Goal: Task Accomplishment & Management: Manage account settings

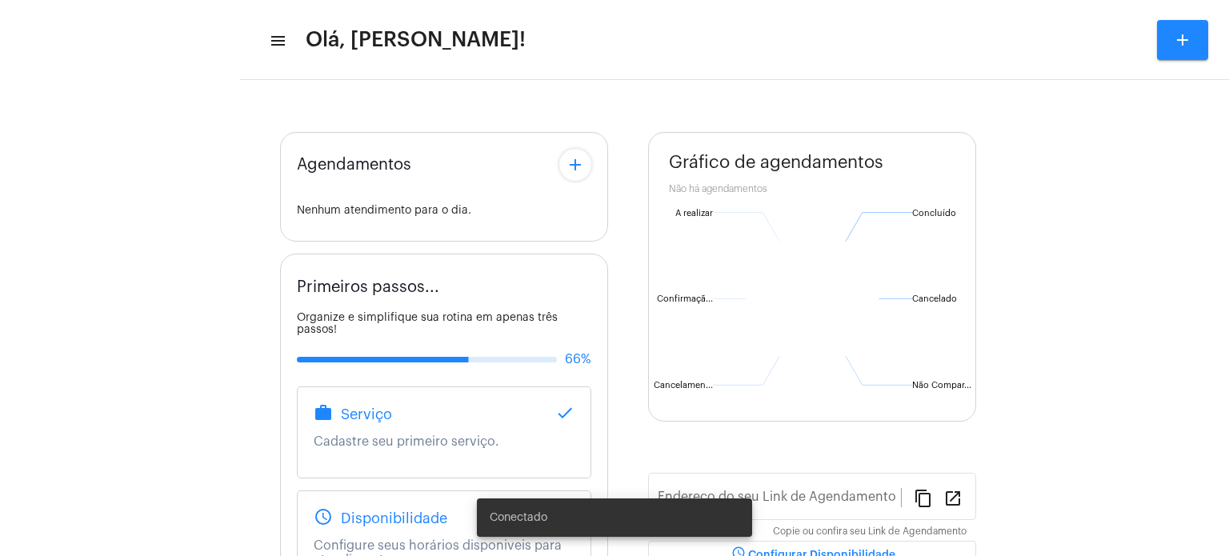
type input "[URL][DOMAIN_NAME]"
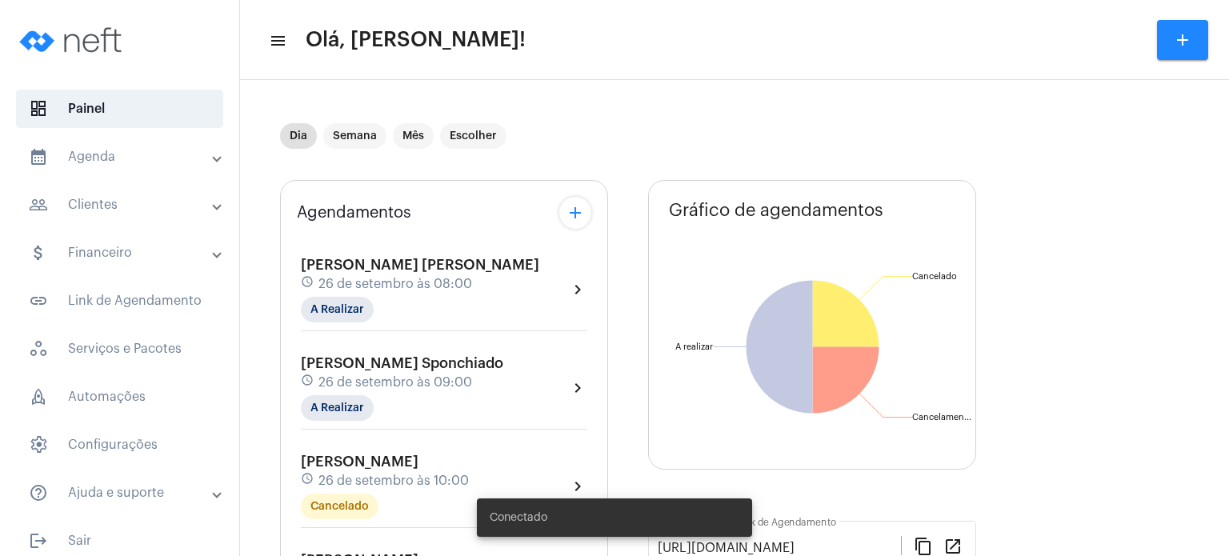
click at [344, 294] on div "[PERSON_NAME] [PERSON_NAME] schedule 26 de setembro às 08:00 A Realizar" at bounding box center [420, 290] width 239 height 66
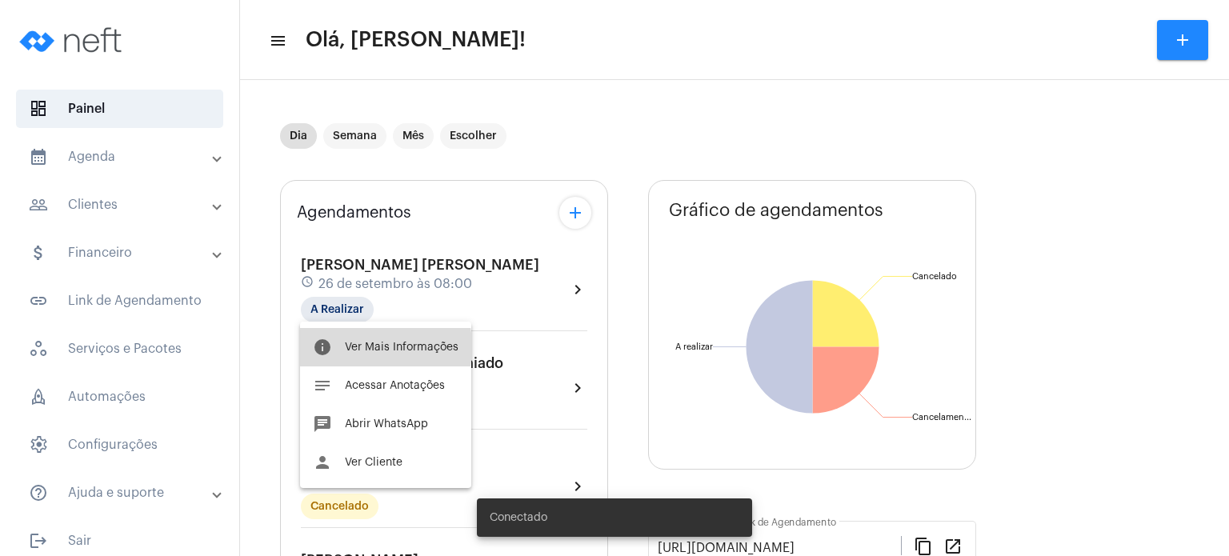
click at [349, 347] on span "Ver Mais Informações" at bounding box center [402, 347] width 114 height 11
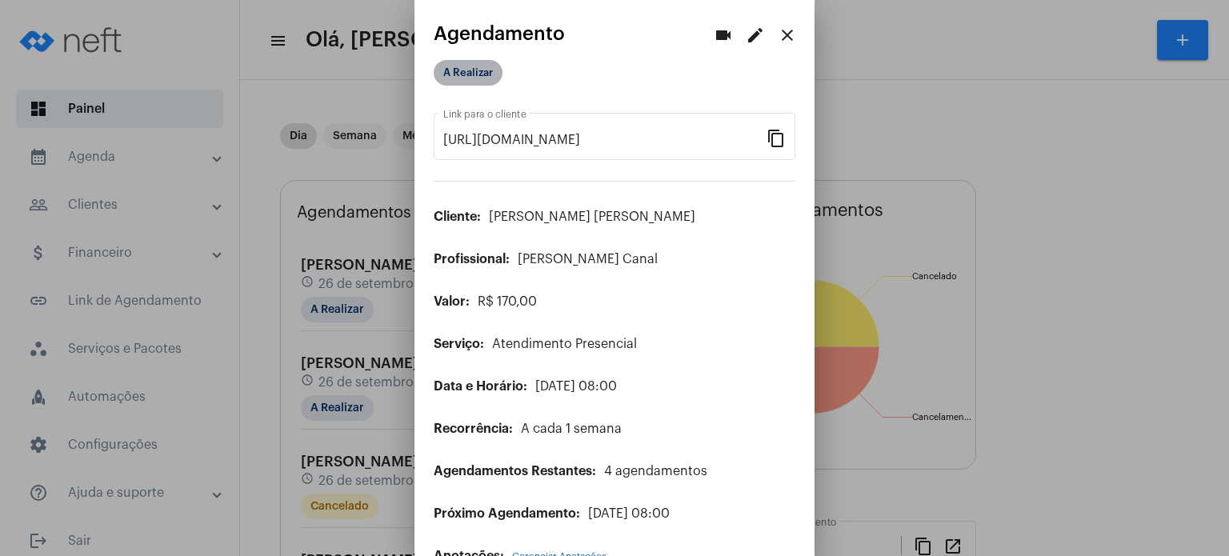
click at [474, 76] on mat-chip "A Realizar" at bounding box center [468, 73] width 69 height 26
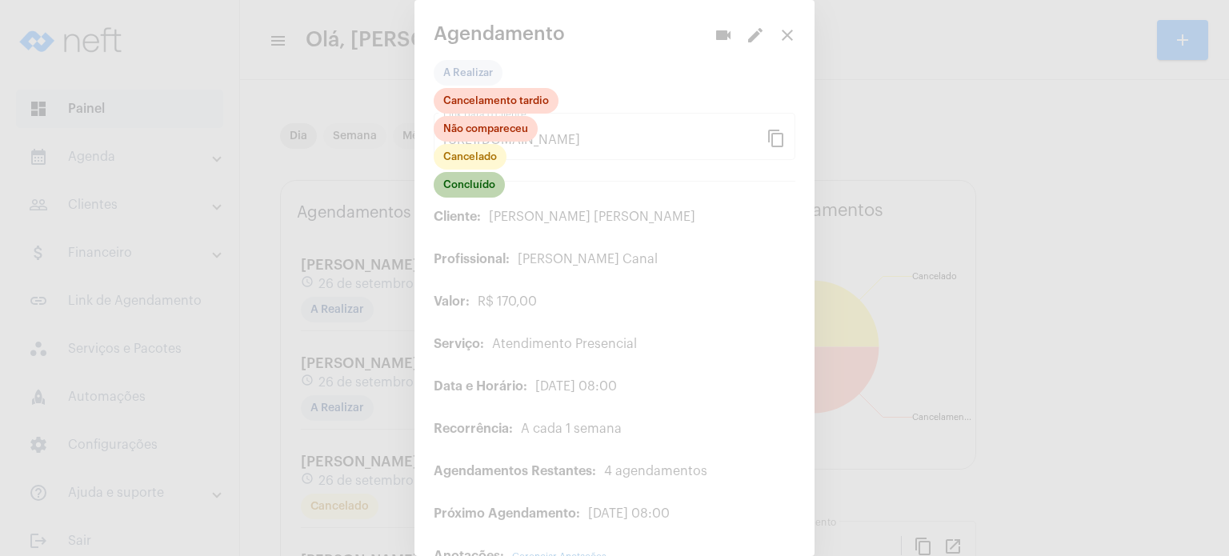
click at [482, 182] on mat-chip "Concluído" at bounding box center [469, 185] width 71 height 26
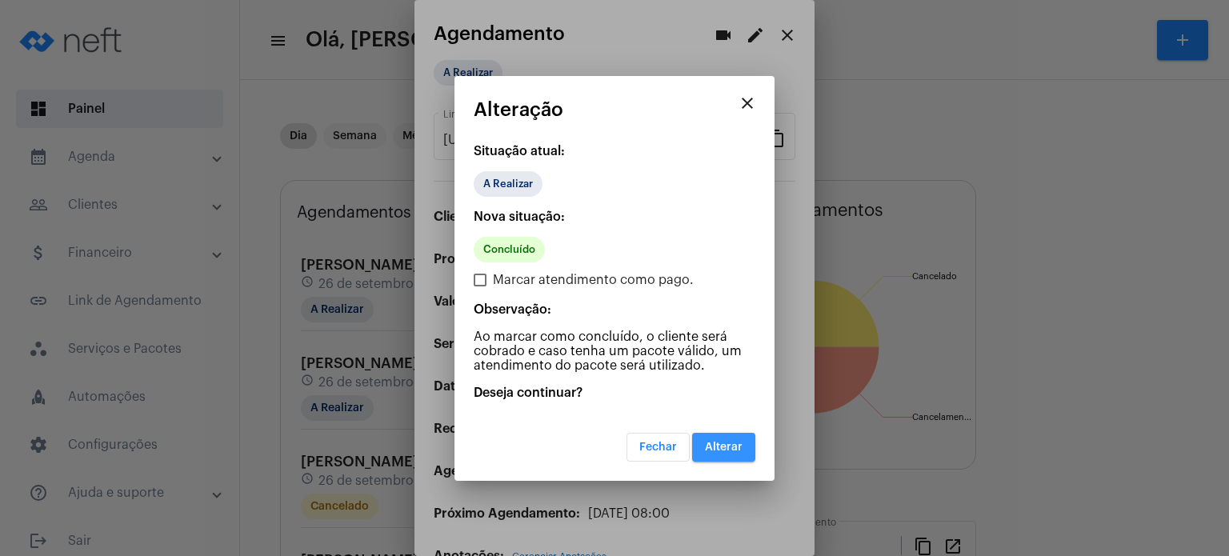
click at [723, 449] on span "Alterar" at bounding box center [724, 447] width 38 height 11
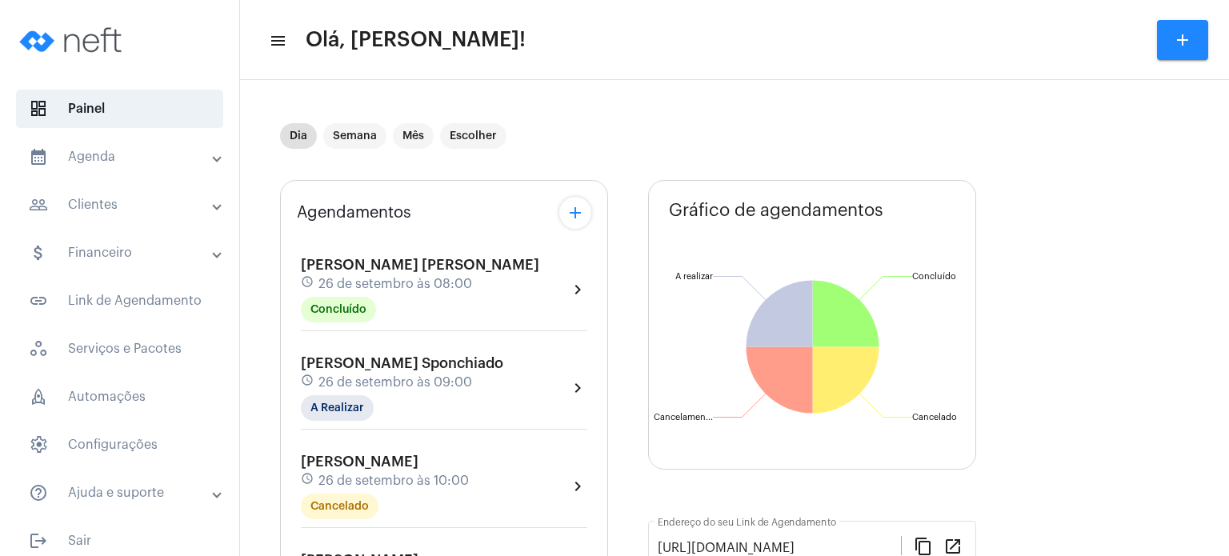
click at [70, 202] on mat-panel-title "people_outline Clientes" at bounding box center [121, 204] width 185 height 19
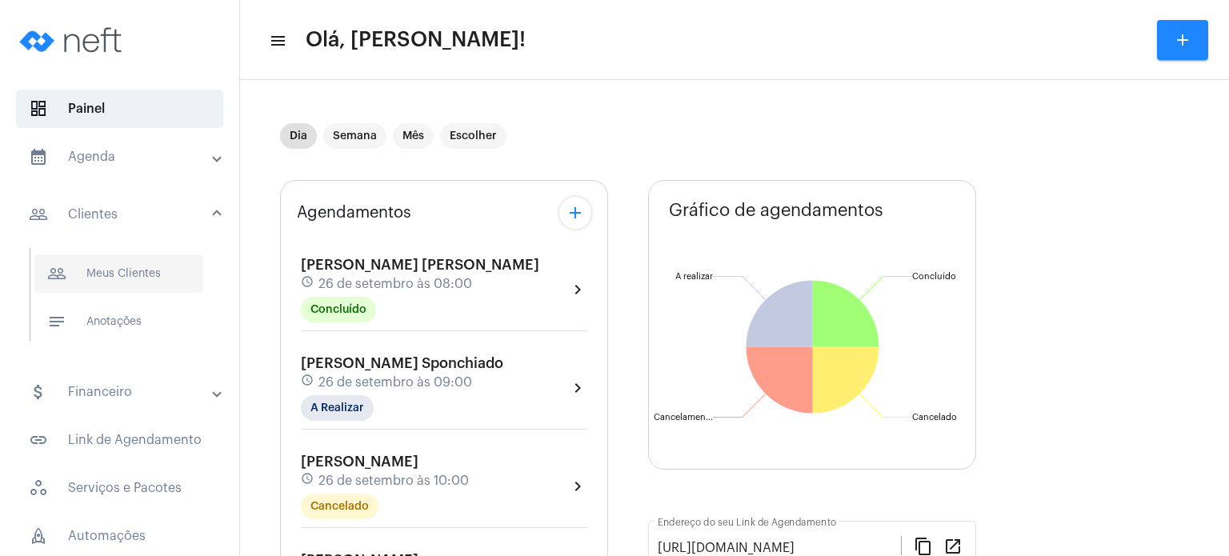
click at [134, 275] on span "people_outline Meus Clientes" at bounding box center [118, 274] width 169 height 38
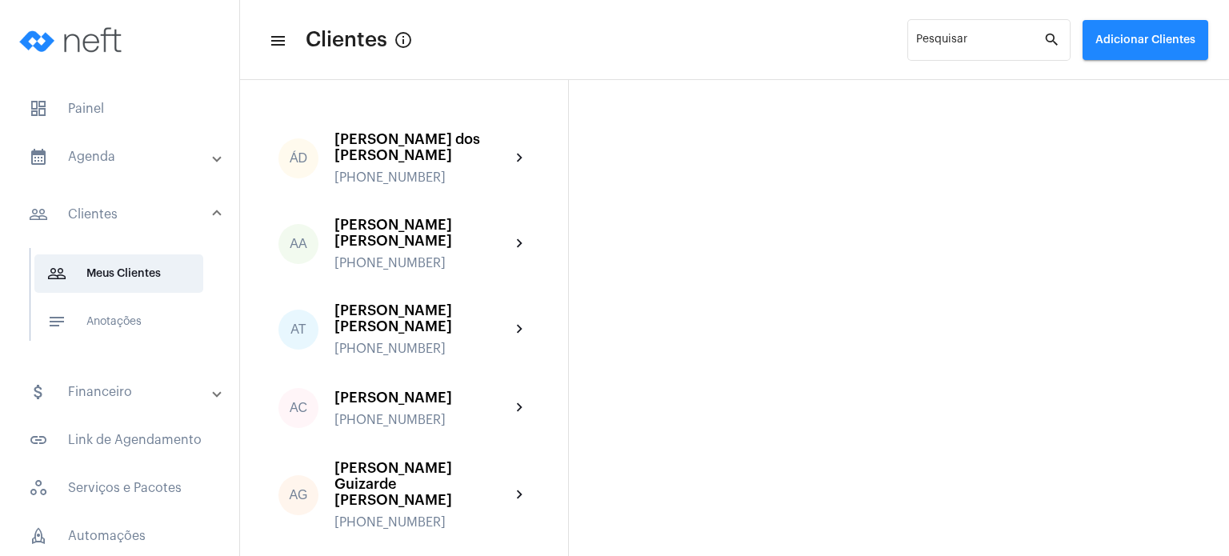
click at [127, 156] on mat-panel-title "calendar_month_outlined Agenda" at bounding box center [121, 156] width 185 height 19
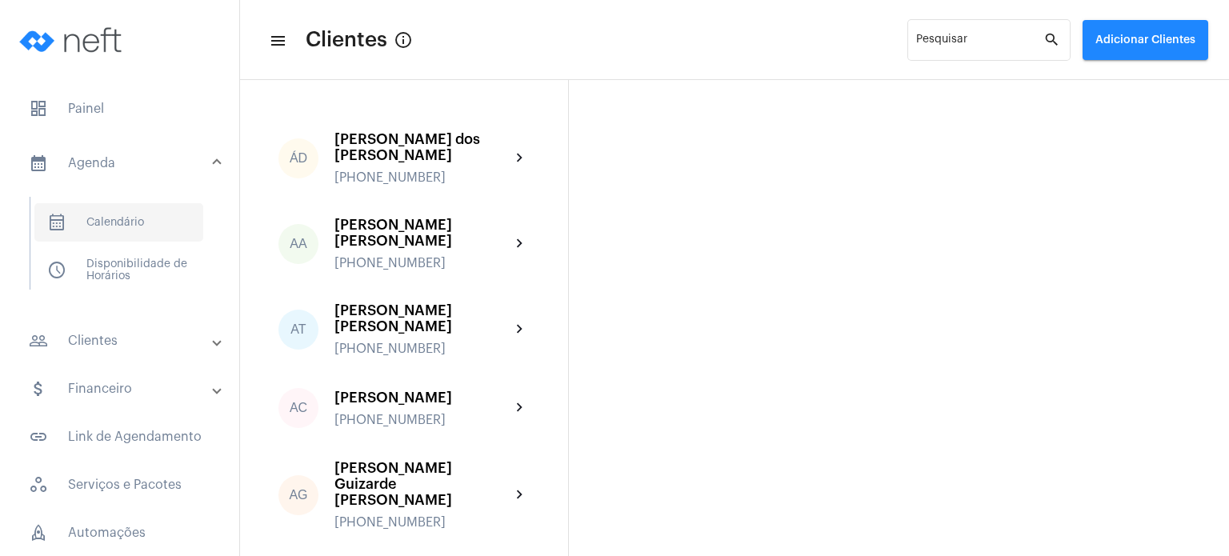
click at [118, 214] on span "calendar_month_outlined Calendário" at bounding box center [118, 222] width 169 height 38
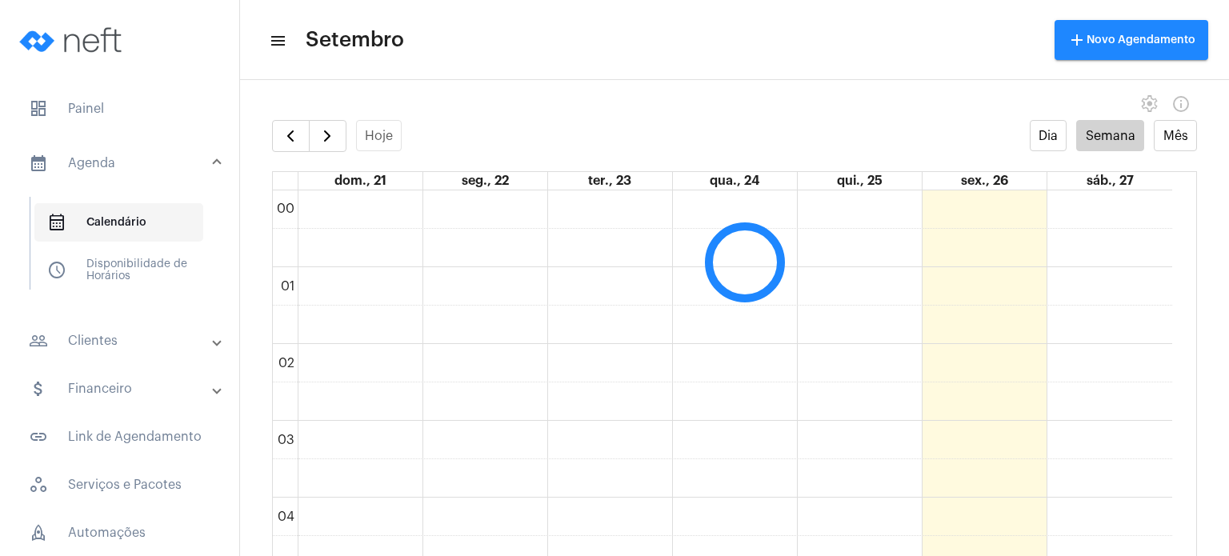
scroll to position [463, 0]
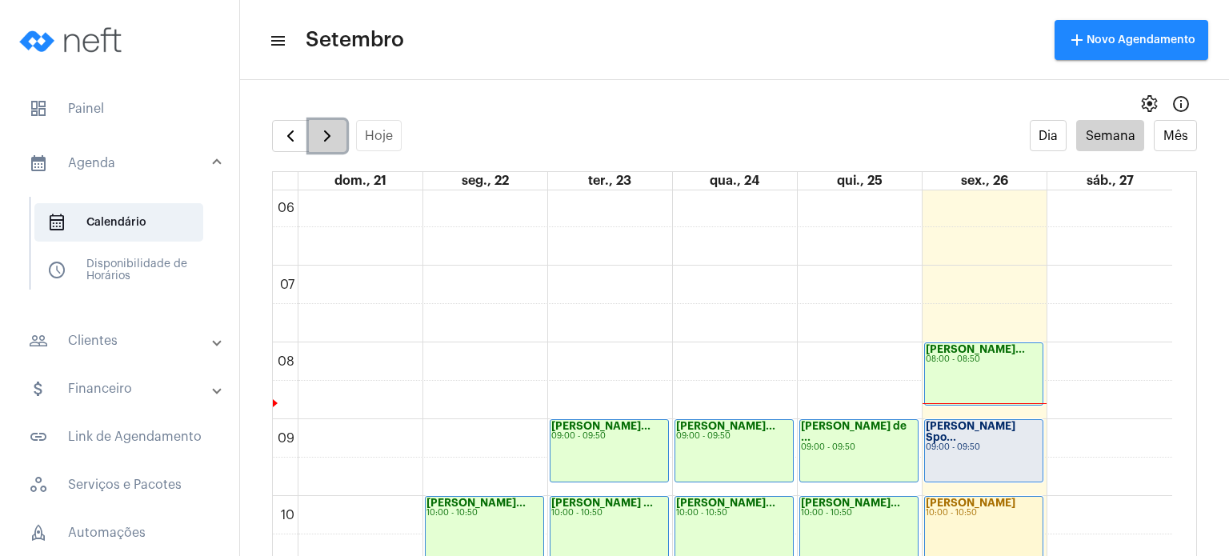
click at [338, 141] on button "button" at bounding box center [328, 136] width 38 height 32
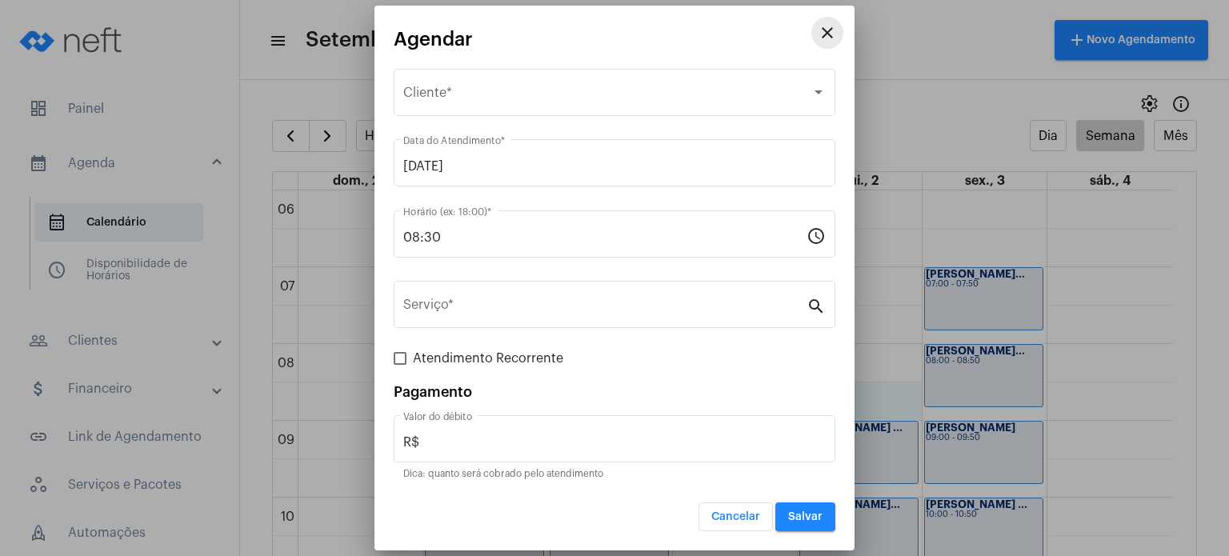
click at [835, 31] on mat-icon "close" at bounding box center [827, 32] width 19 height 19
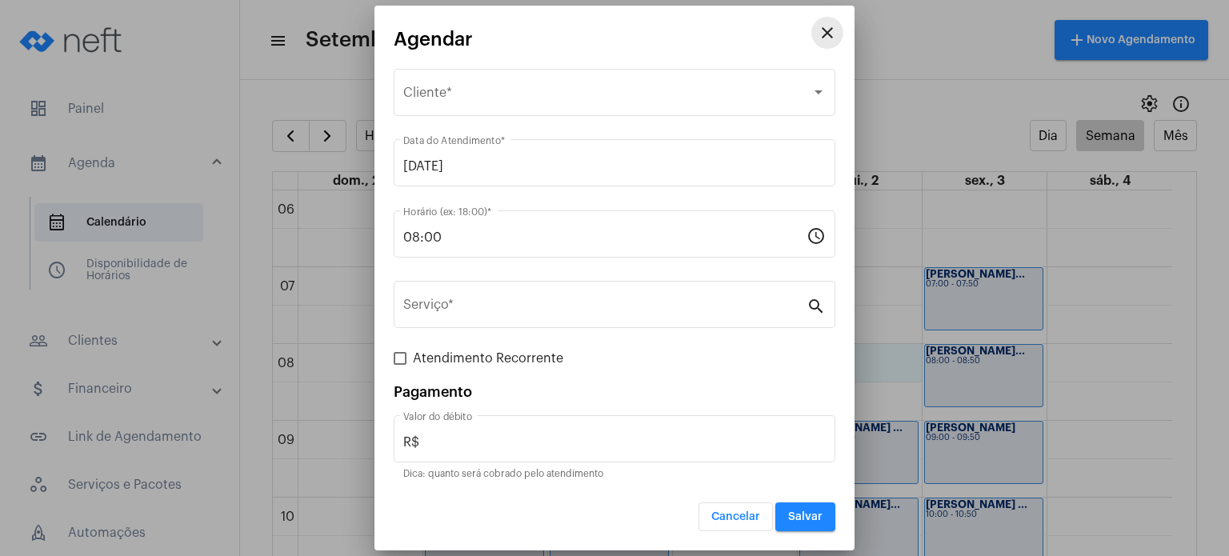
click at [832, 26] on mat-icon "close" at bounding box center [827, 32] width 19 height 19
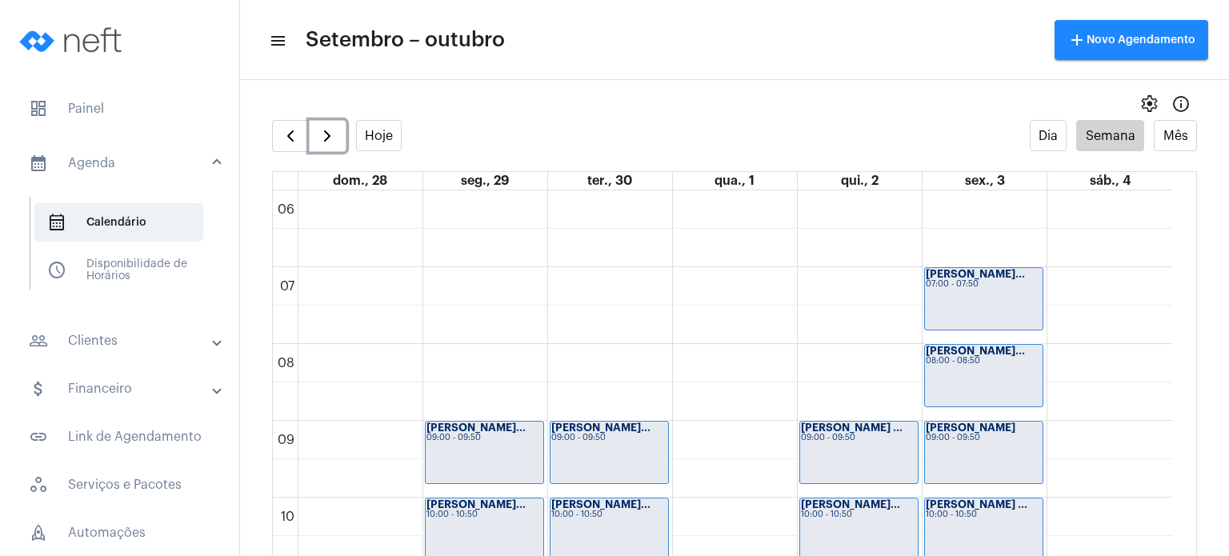
click at [832, 423] on strong "[PERSON_NAME] ..." at bounding box center [852, 428] width 102 height 10
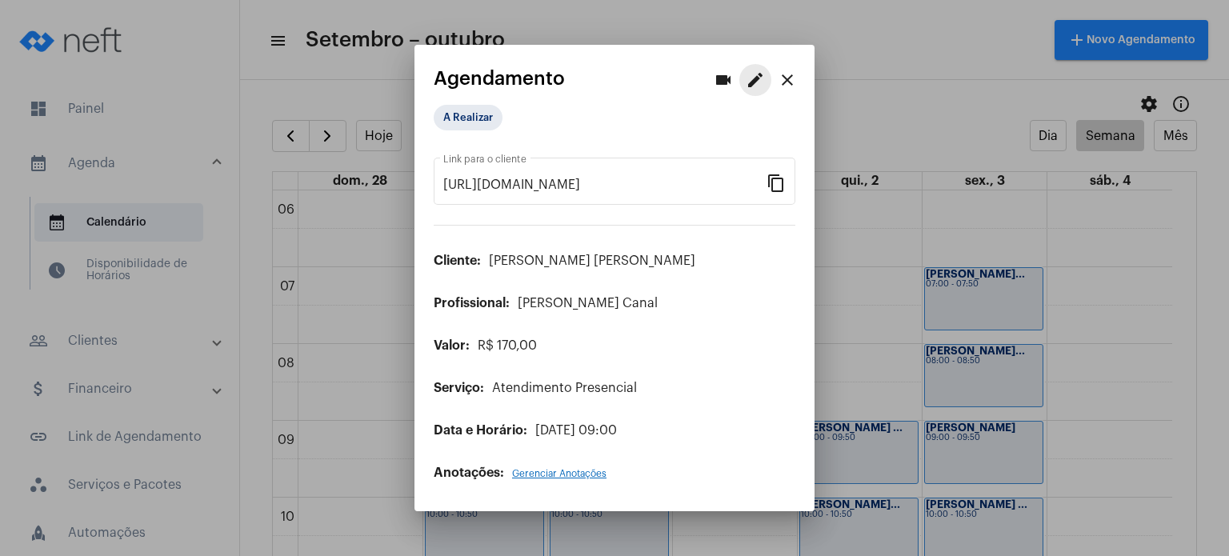
click at [761, 79] on mat-icon "edit" at bounding box center [755, 79] width 19 height 19
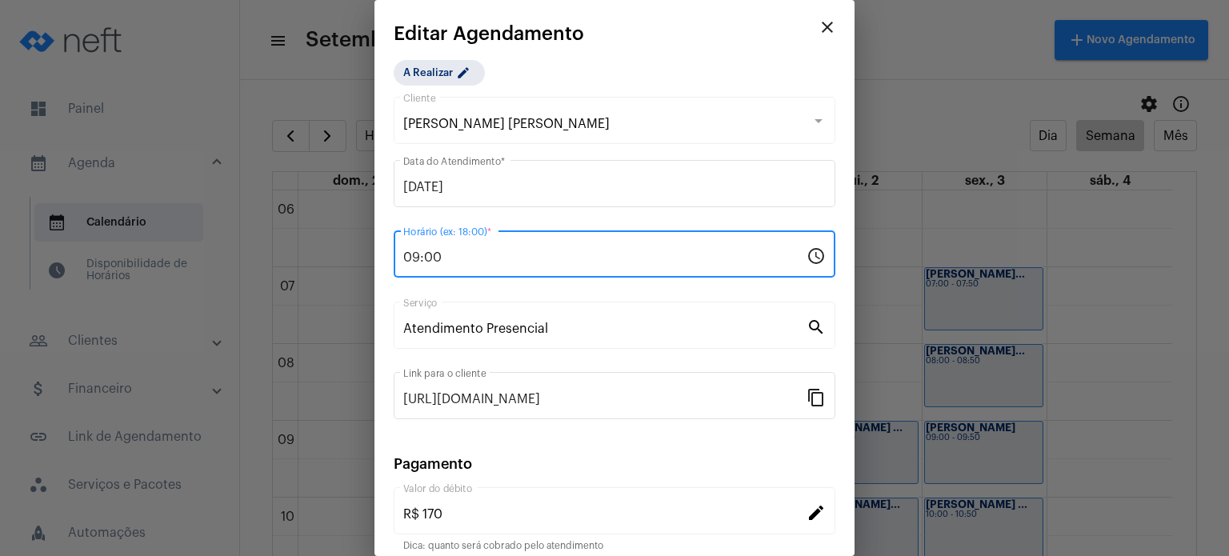
click at [489, 258] on input "09:00" at bounding box center [604, 258] width 403 height 14
type input "08:00"
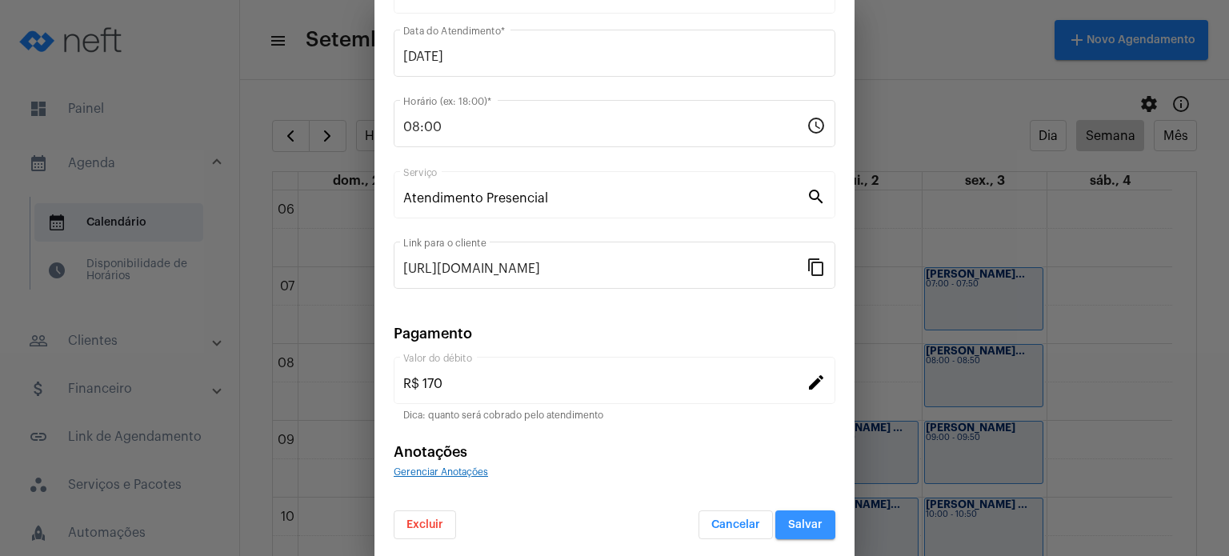
click at [806, 528] on button "Salvar" at bounding box center [806, 525] width 60 height 29
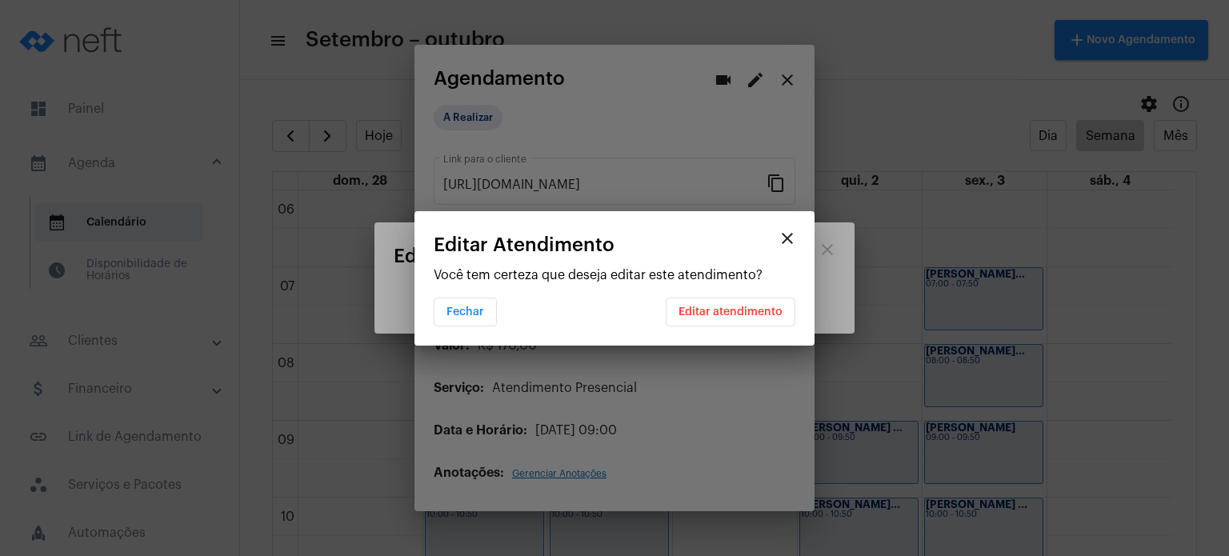
scroll to position [0, 0]
click at [738, 312] on span "Editar atendimento" at bounding box center [731, 312] width 104 height 11
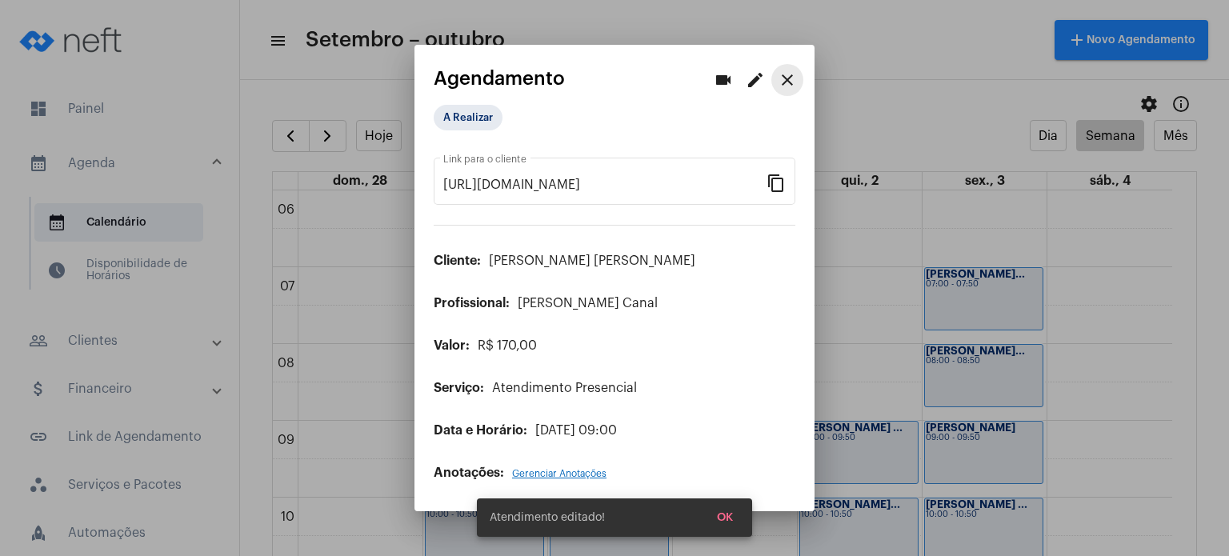
click at [788, 75] on mat-icon "close" at bounding box center [787, 79] width 19 height 19
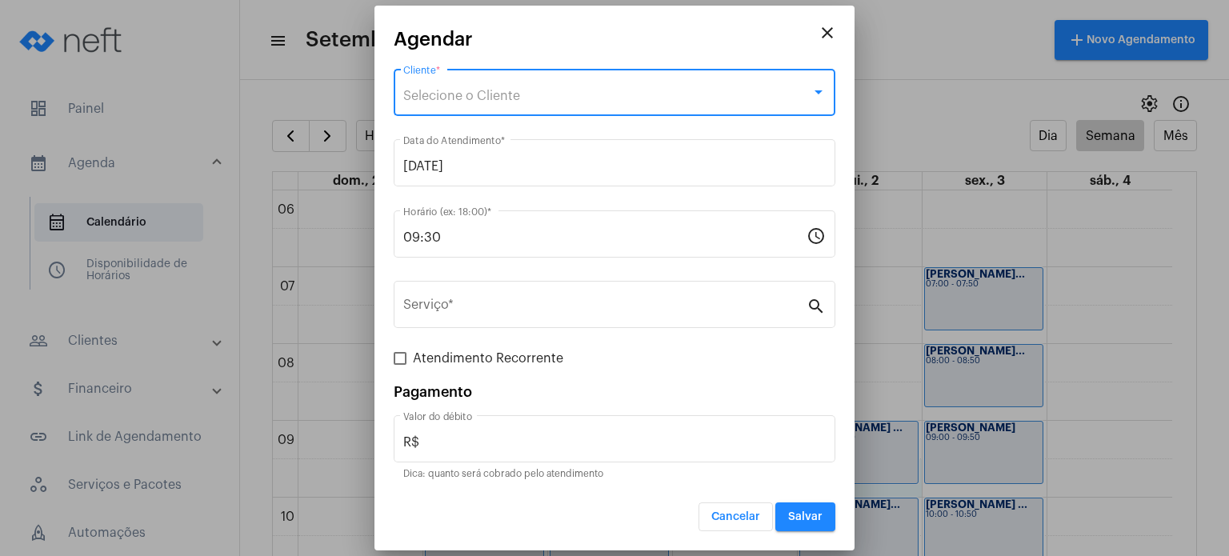
click at [644, 101] on div "Selecione o Cliente" at bounding box center [607, 96] width 408 height 14
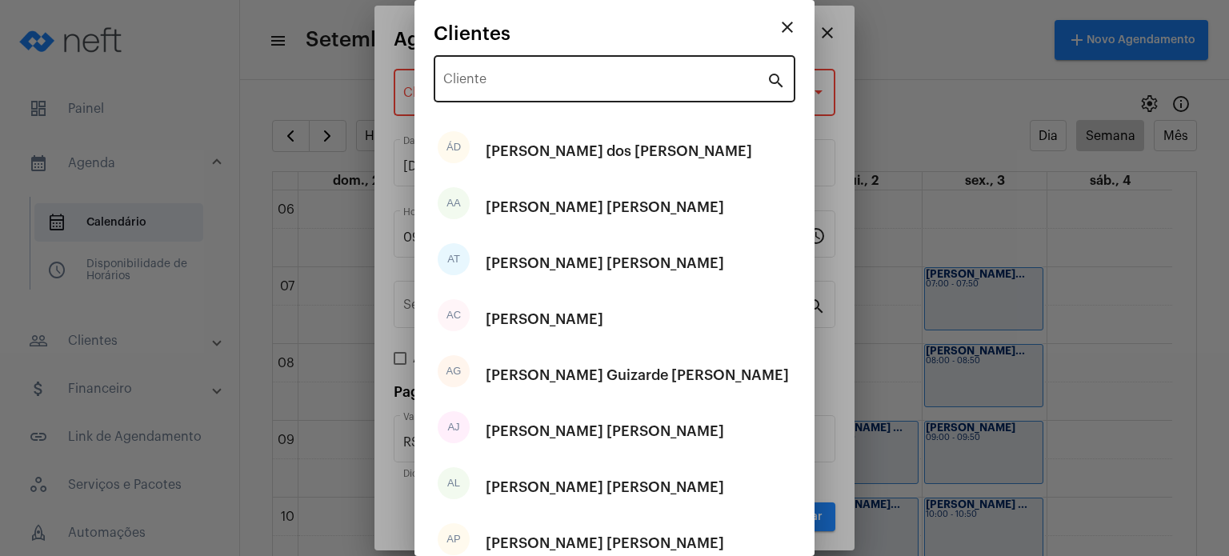
click at [615, 62] on div "Cliente" at bounding box center [604, 77] width 323 height 50
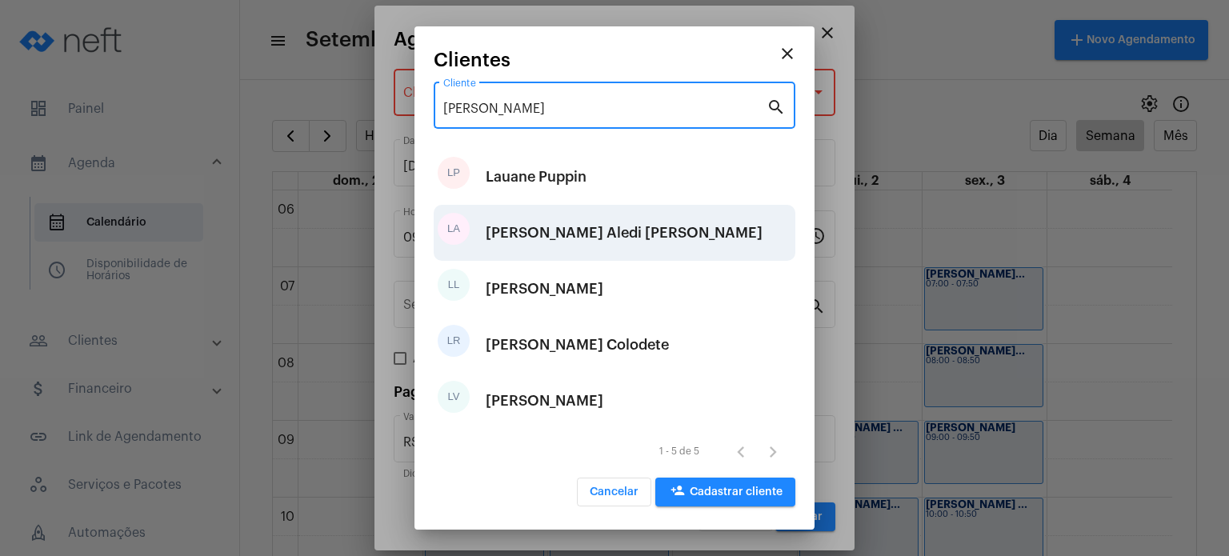
type input "[PERSON_NAME]"
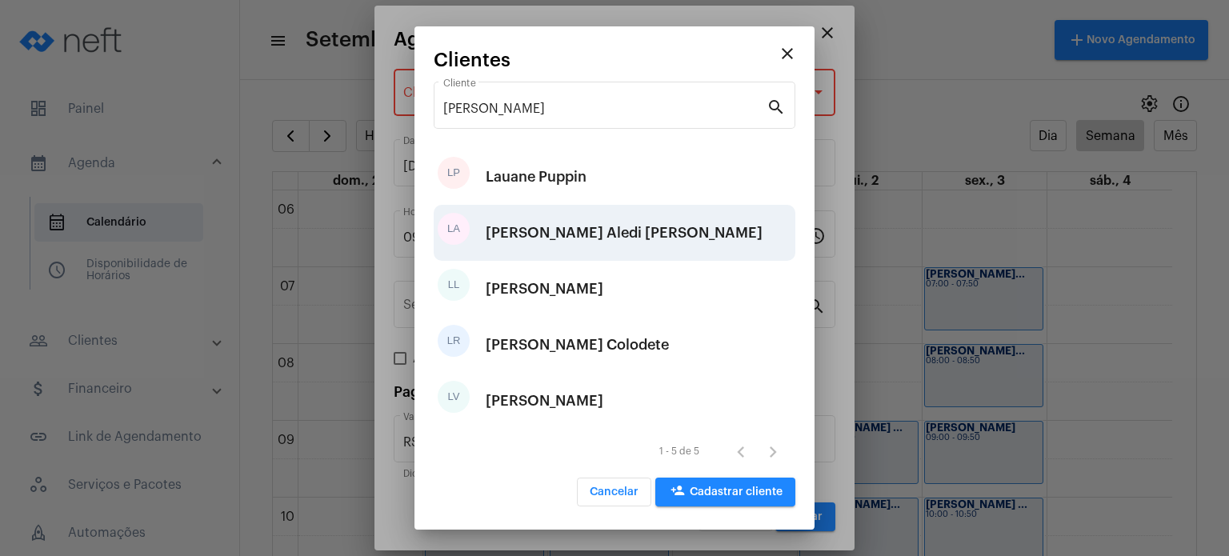
click at [557, 210] on div "[PERSON_NAME] Aledi [PERSON_NAME]" at bounding box center [624, 233] width 277 height 48
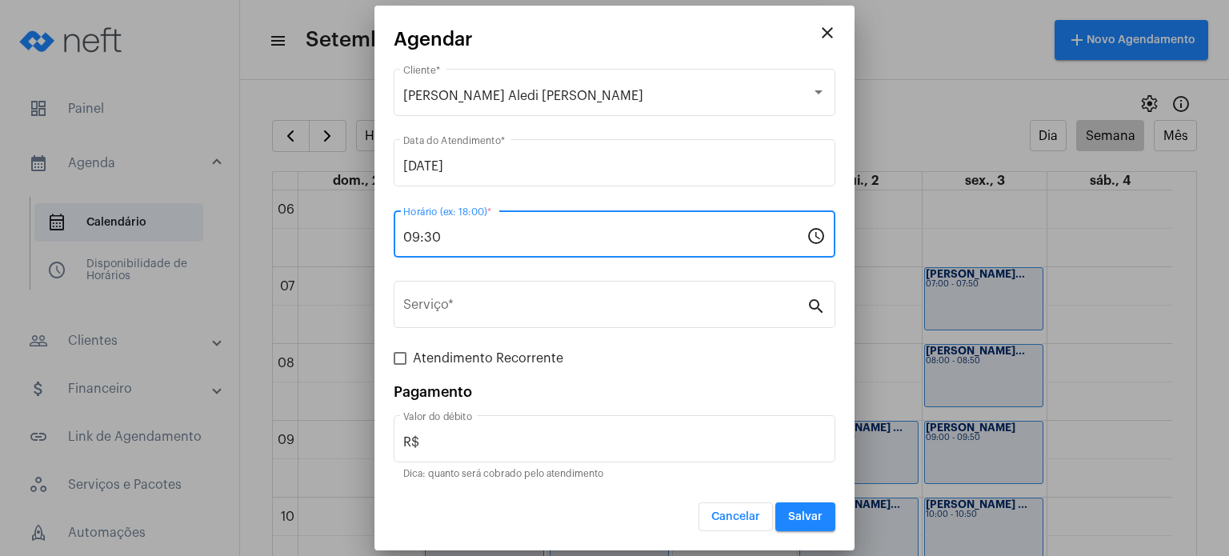
click at [494, 235] on input "09:30" at bounding box center [604, 238] width 403 height 14
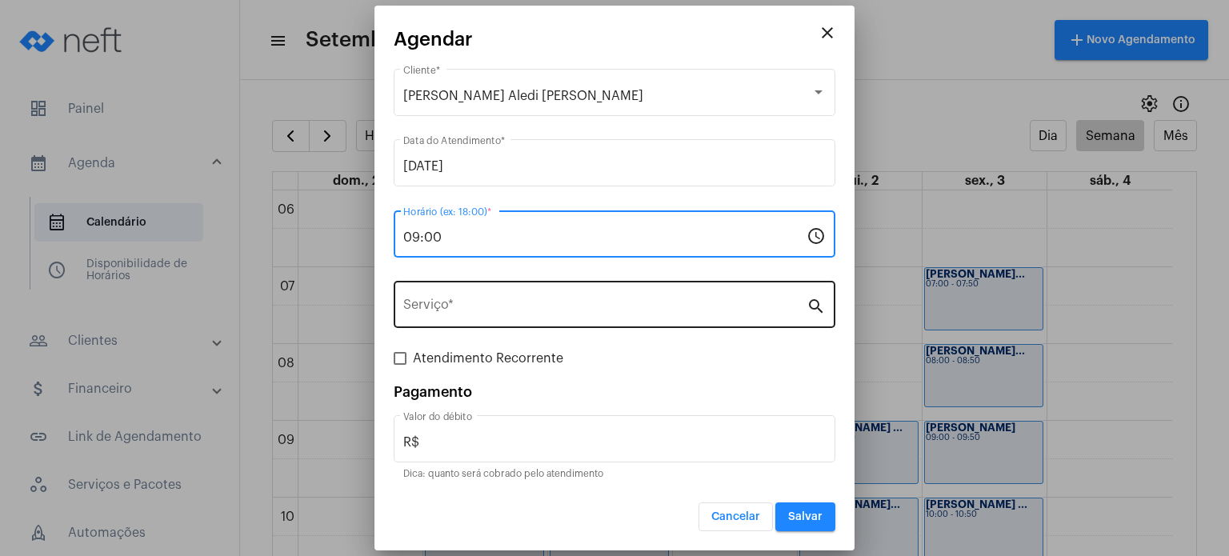
type input "09:00"
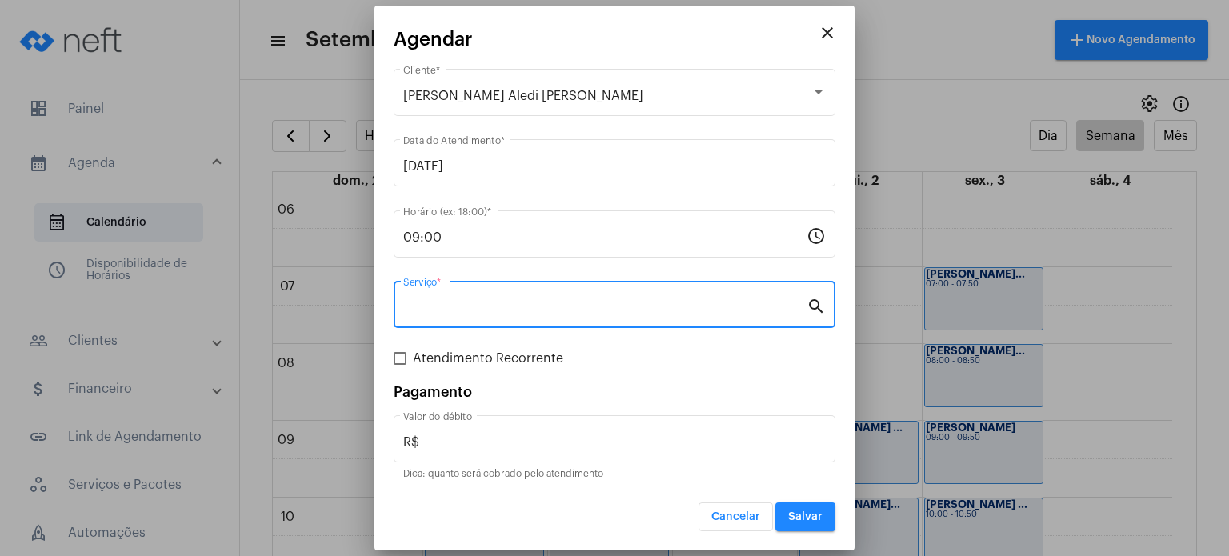
click at [424, 312] on input "Serviço *" at bounding box center [604, 308] width 403 height 14
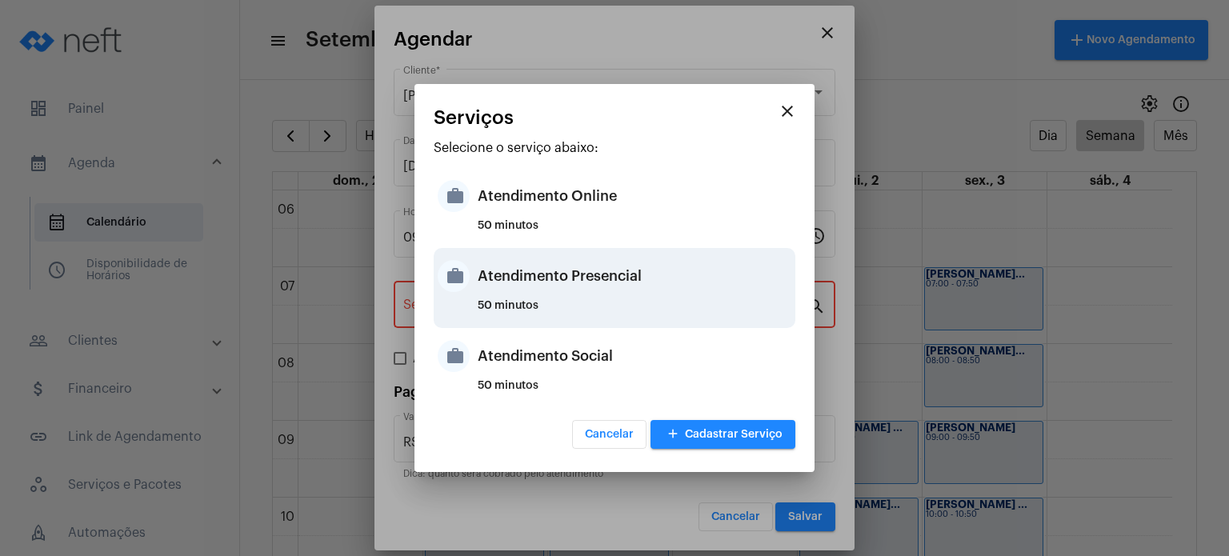
click at [466, 291] on div "work Atendimento Presencial 50 minutos" at bounding box center [615, 288] width 362 height 80
type input "Atendimento Presencial"
type input "R$ 170"
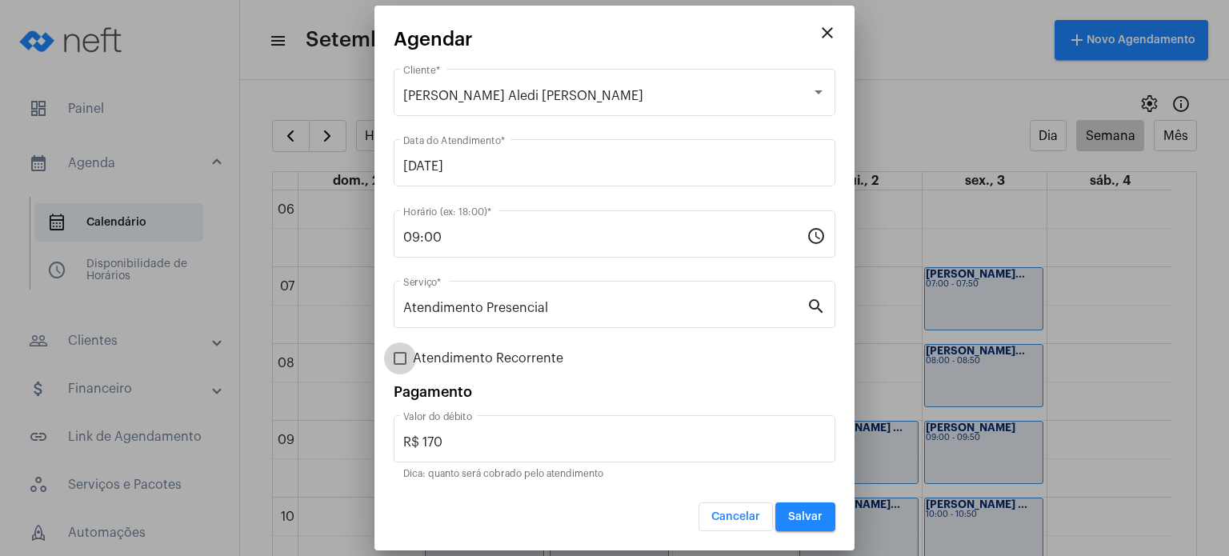
click at [451, 355] on span "Atendimento Recorrente" at bounding box center [488, 358] width 150 height 19
click at [400, 365] on input "Atendimento Recorrente" at bounding box center [399, 365] width 1 height 1
checkbox input "true"
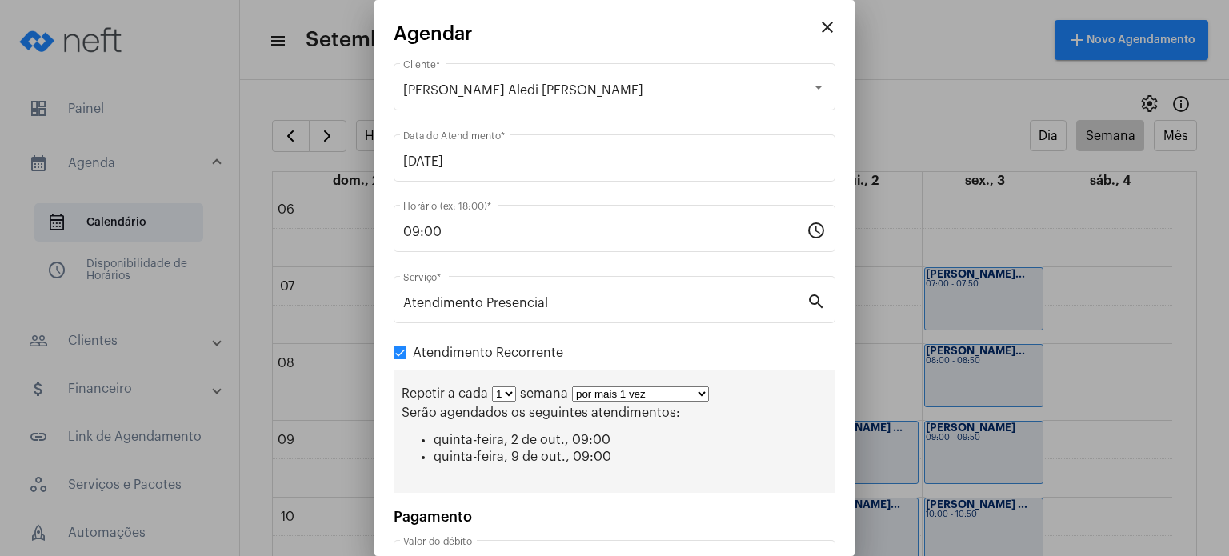
click at [501, 397] on select "1 2 3 4 5 6 7 8" at bounding box center [504, 394] width 24 height 15
click at [579, 395] on select "por mais 1 vez por mais 2 vezes por mais 3 vezes por mais 4 vezes por mais 5 ve…" at bounding box center [640, 394] width 137 height 15
select select "3: 4"
click at [572, 387] on select "por mais 1 vez por mais 2 vezes por mais 3 vezes por mais 4 vezes por mais 5 ve…" at bounding box center [640, 394] width 137 height 15
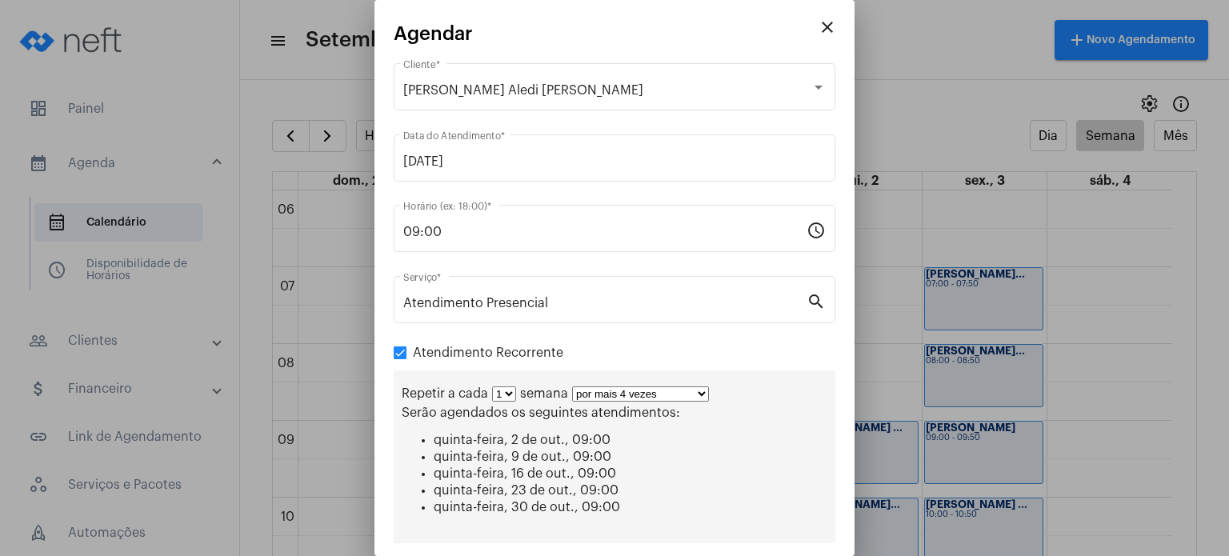
scroll to position [166, 0]
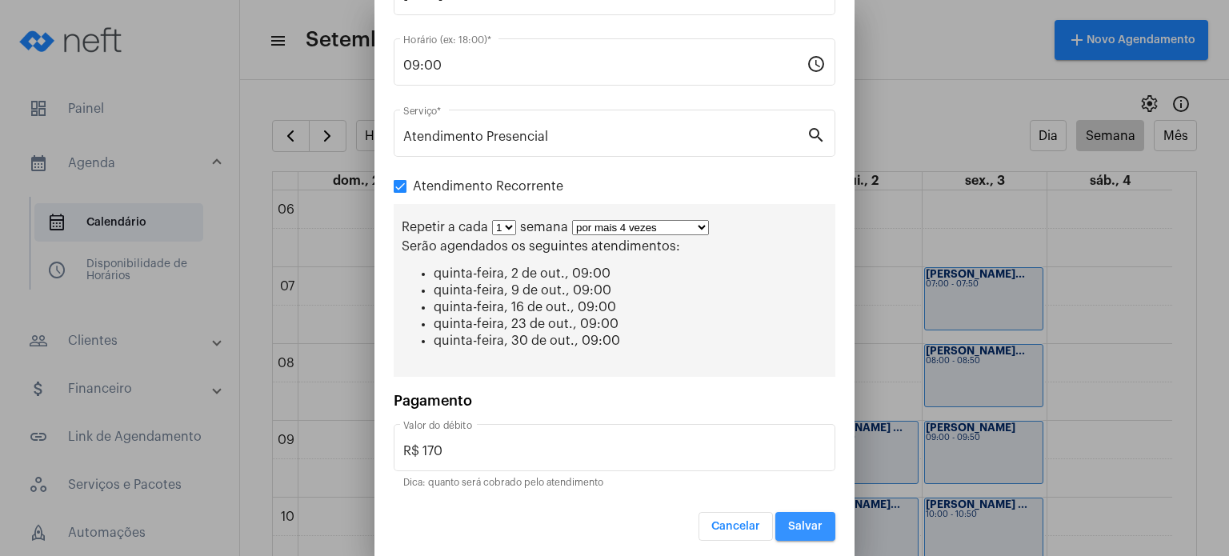
click at [802, 529] on button "Salvar" at bounding box center [806, 526] width 60 height 29
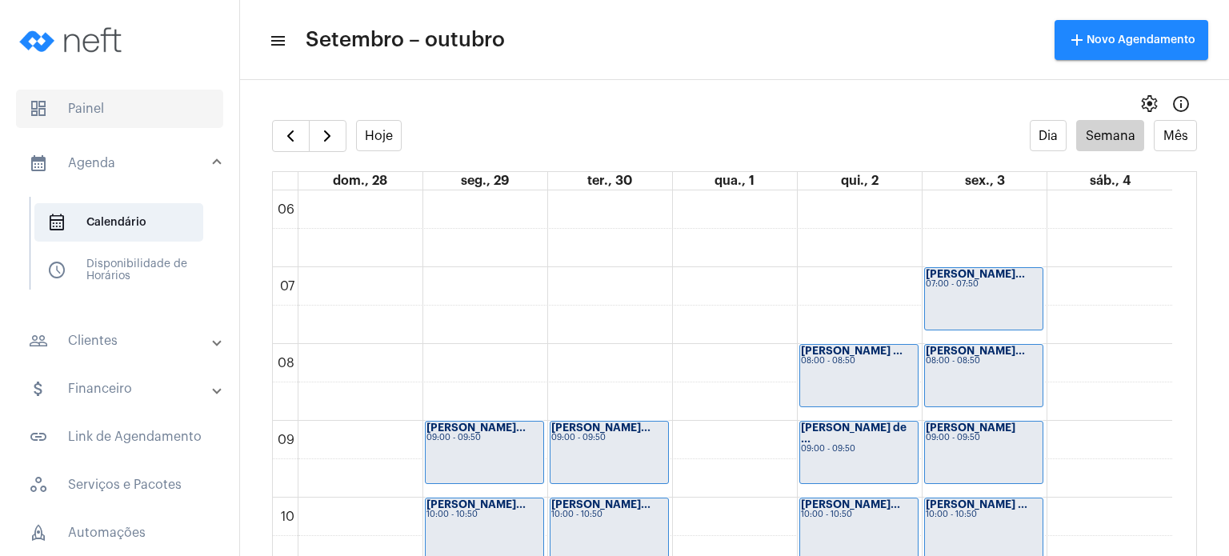
click at [88, 106] on span "dashboard Painel" at bounding box center [119, 109] width 207 height 38
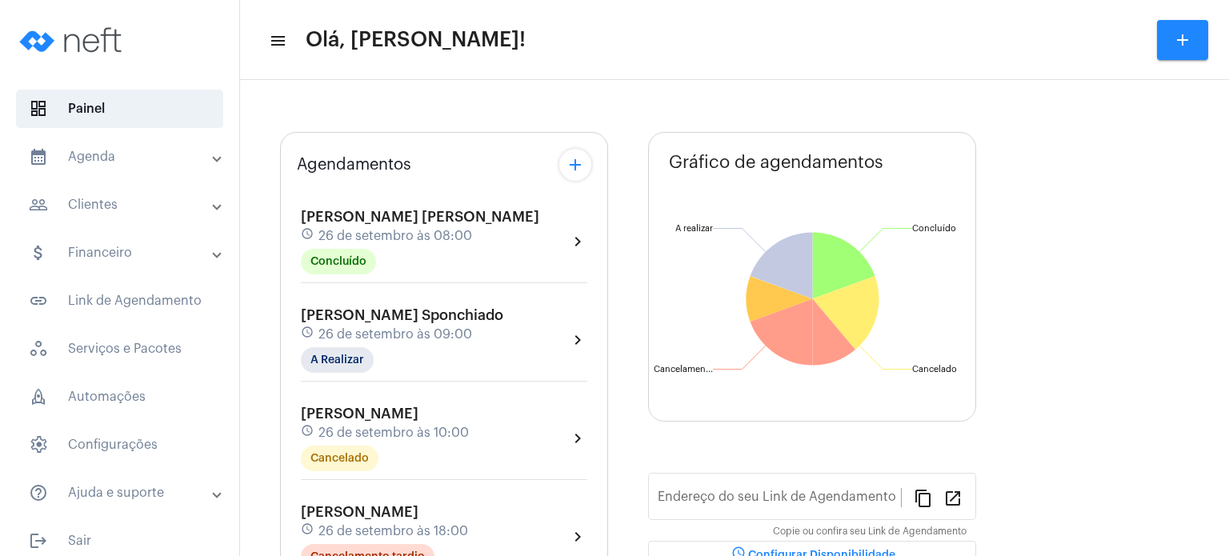
type input "[URL][DOMAIN_NAME]"
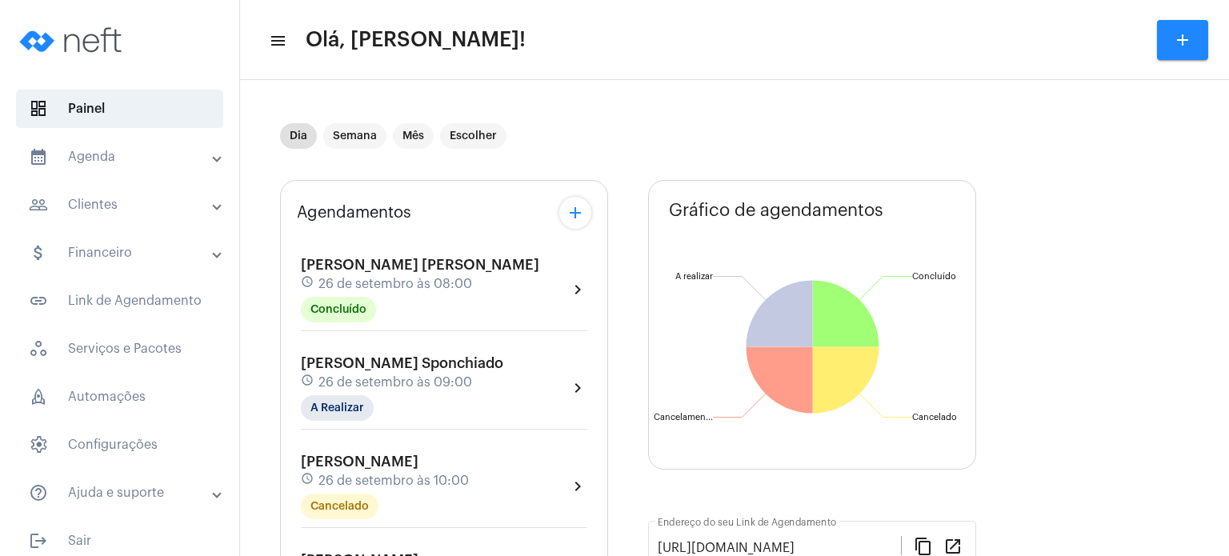
click at [410, 271] on span "[PERSON_NAME] [PERSON_NAME]" at bounding box center [420, 265] width 239 height 14
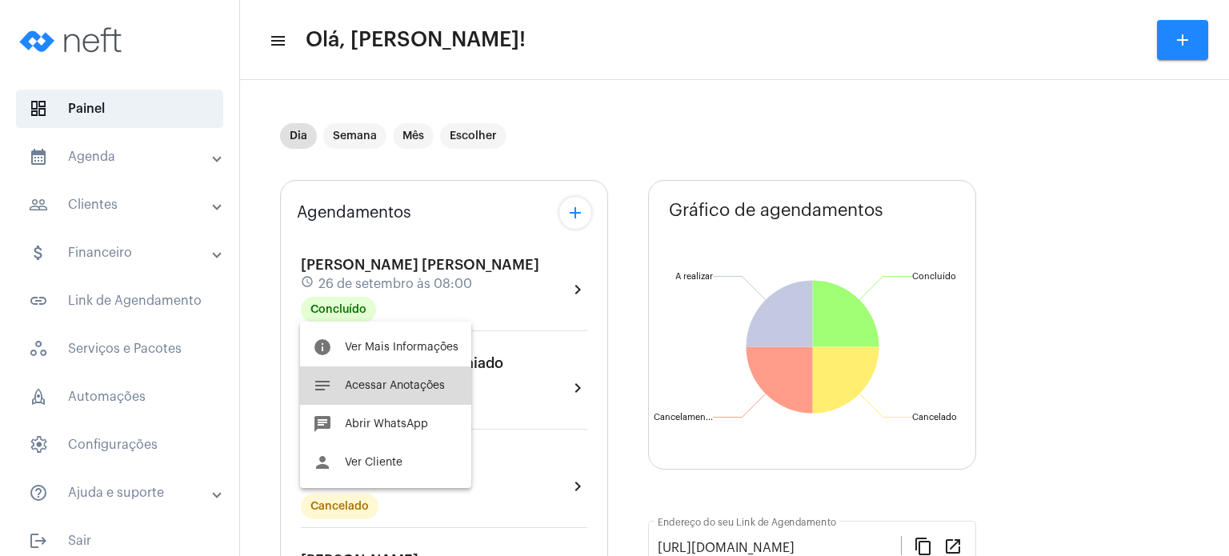
click at [373, 386] on span "Acessar Anotações" at bounding box center [395, 385] width 100 height 11
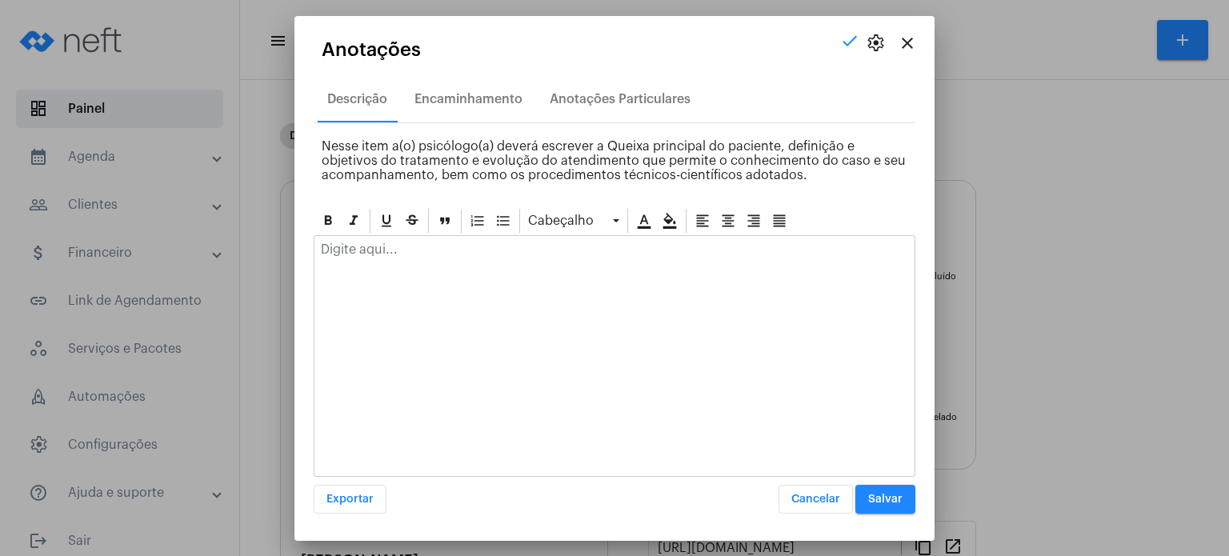
click at [472, 255] on p at bounding box center [614, 250] width 587 height 14
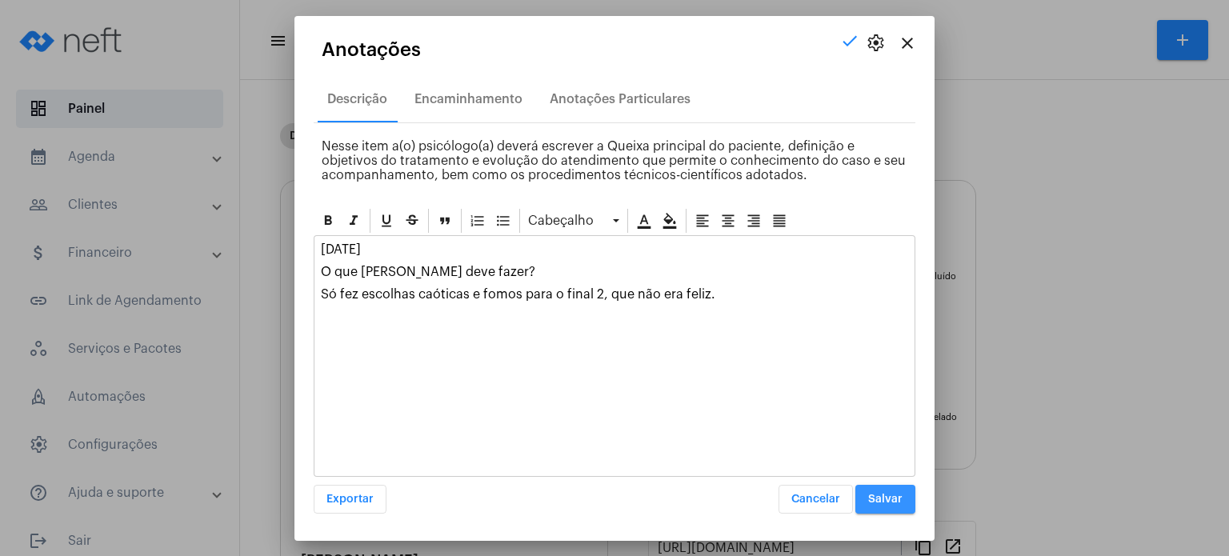
click at [875, 503] on span "Salvar" at bounding box center [885, 499] width 34 height 11
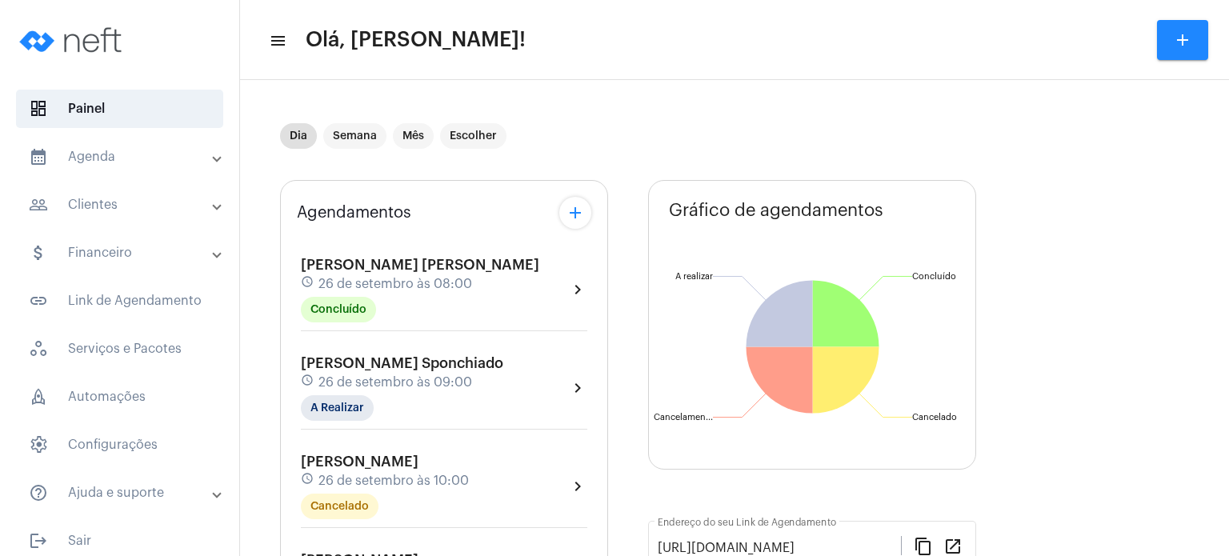
click at [393, 356] on span "[PERSON_NAME] Sponchiado" at bounding box center [402, 363] width 202 height 14
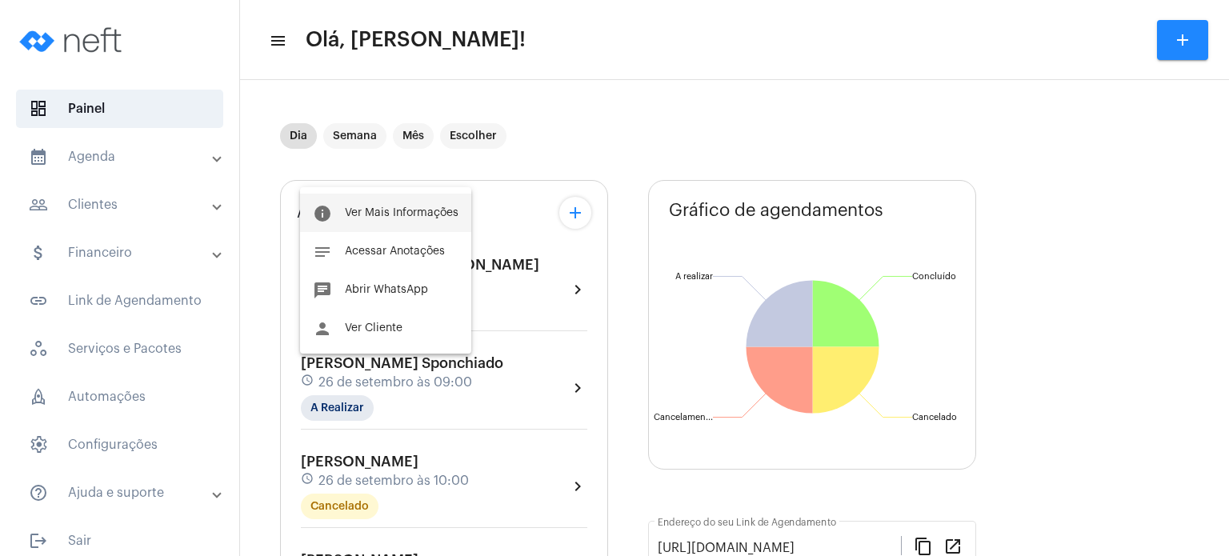
click at [400, 223] on button "info Ver Mais Informações" at bounding box center [385, 213] width 171 height 38
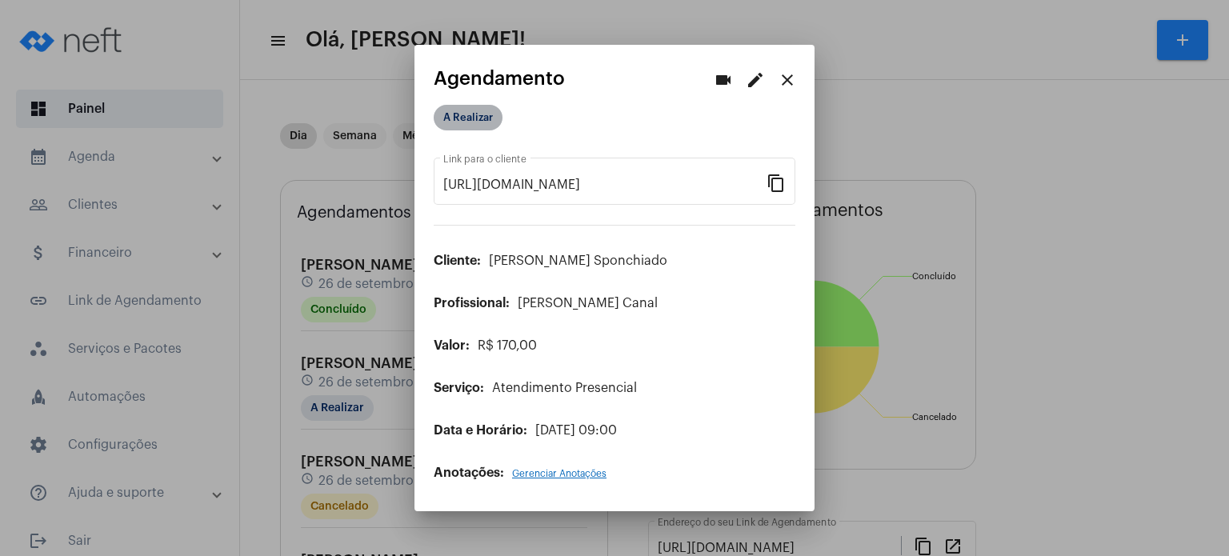
click at [477, 118] on mat-chip "A Realizar" at bounding box center [468, 118] width 69 height 26
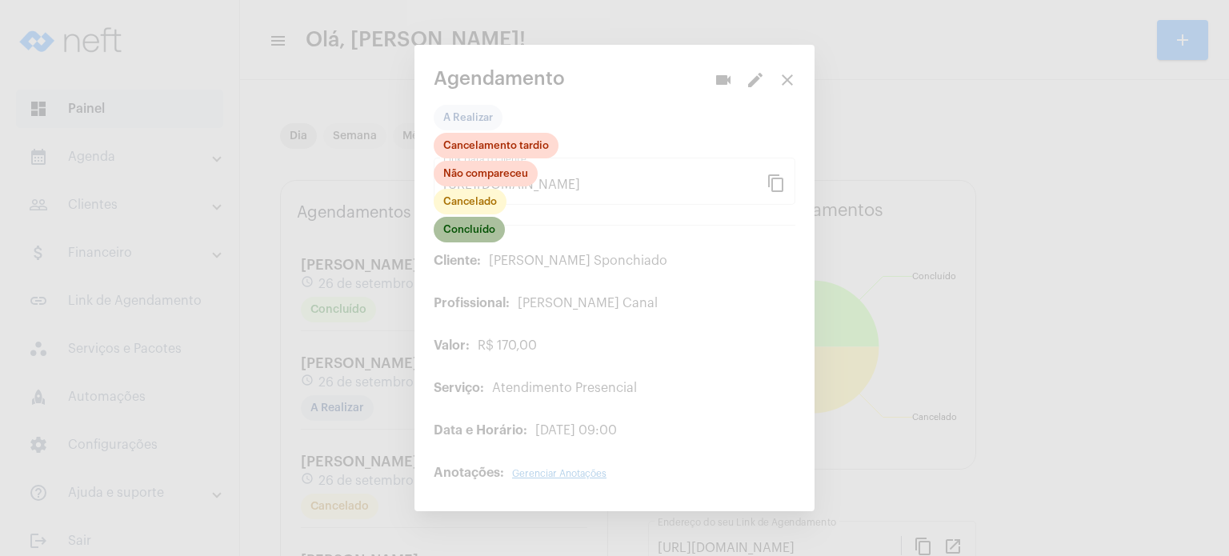
click at [471, 241] on mat-chip "Concluído" at bounding box center [469, 230] width 71 height 26
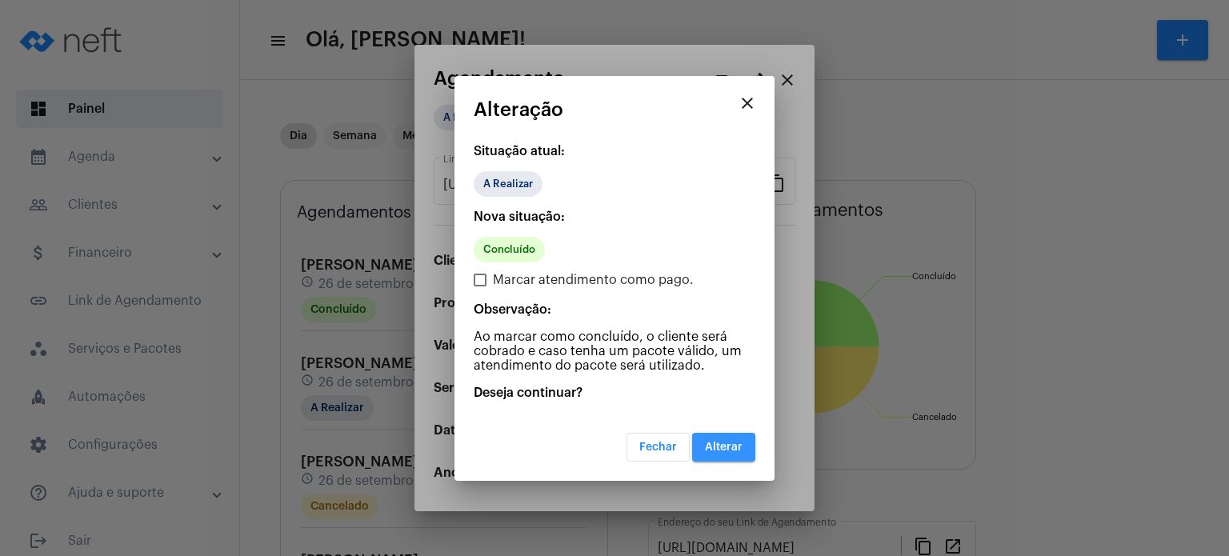
click at [714, 447] on span "Alterar" at bounding box center [724, 447] width 38 height 11
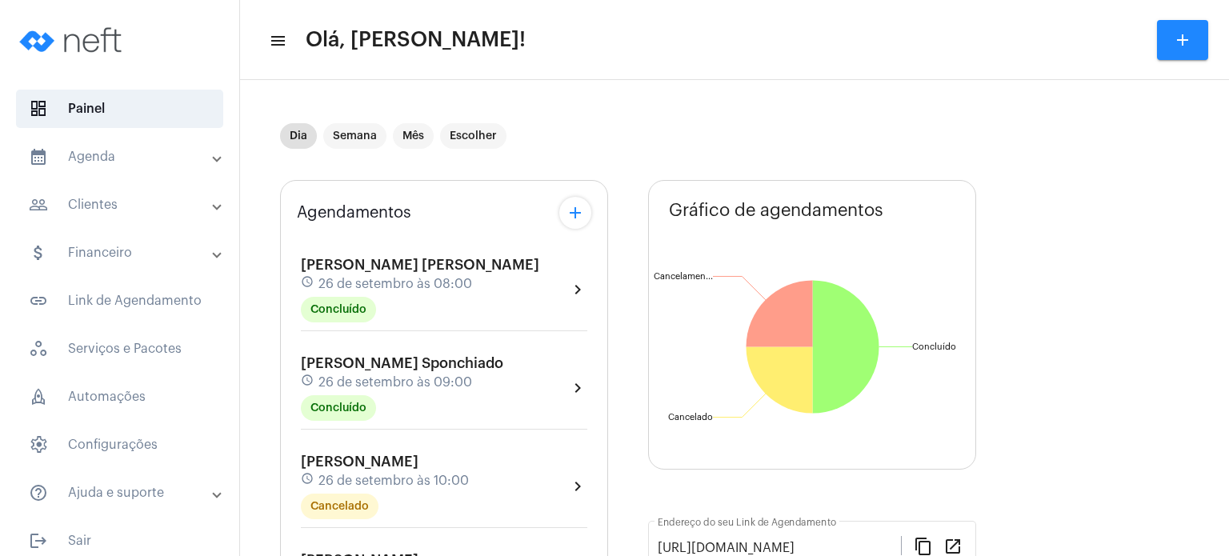
click at [316, 368] on span "[PERSON_NAME] Sponchiado" at bounding box center [402, 363] width 202 height 14
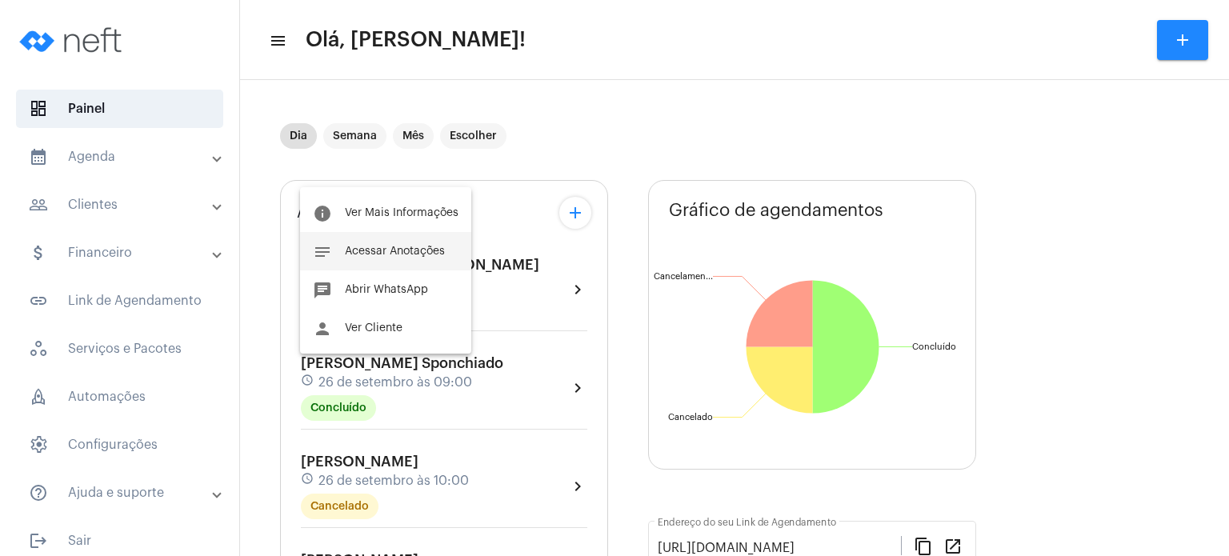
click at [411, 254] on span "Acessar Anotações" at bounding box center [395, 251] width 100 height 11
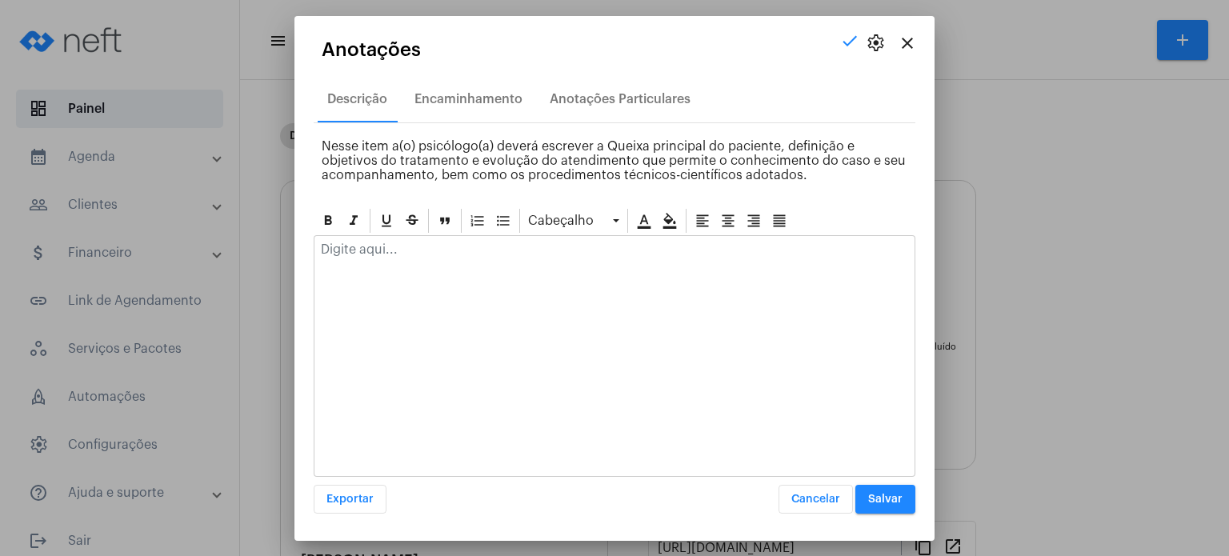
click at [394, 275] on div at bounding box center [615, 356] width 602 height 242
click at [393, 258] on div at bounding box center [615, 253] width 600 height 35
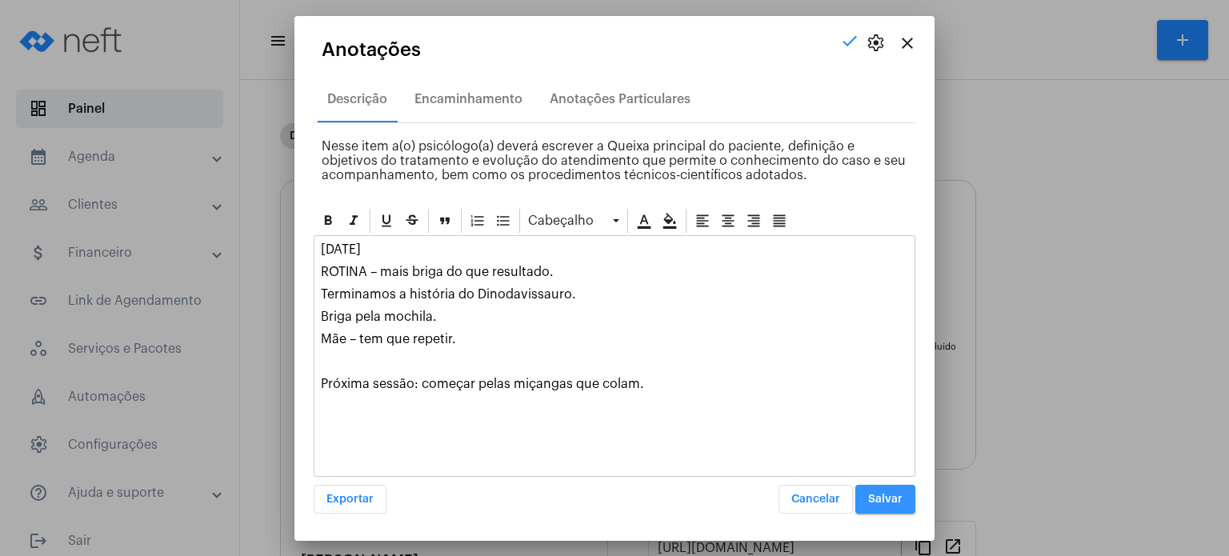
click at [874, 494] on span "Salvar" at bounding box center [885, 499] width 34 height 11
